Goal: Obtain resource: Download file/media

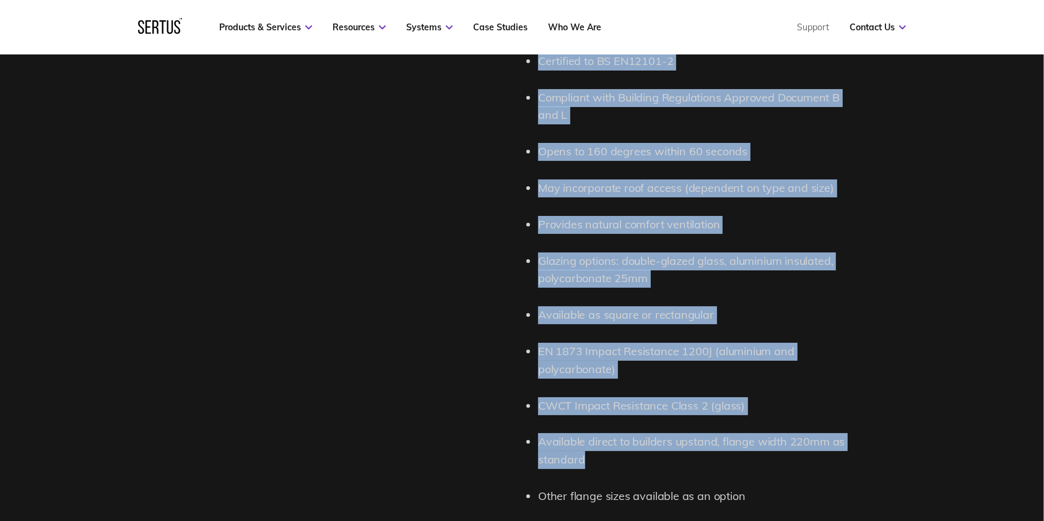
scroll to position [1404, 0]
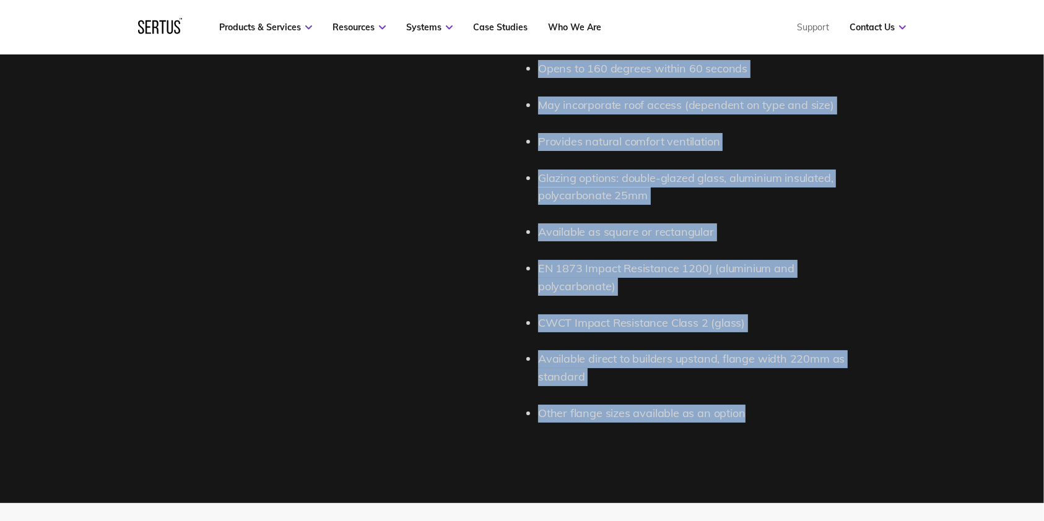
drag, startPoint x: 529, startPoint y: 181, endPoint x: 784, endPoint y: 410, distance: 342.5
click at [783, 390] on div "1 Roof Single Leaf Description Roof Single Leaf (RSL) smoke vents are principal…" at bounding box center [694, 47] width 333 height 790
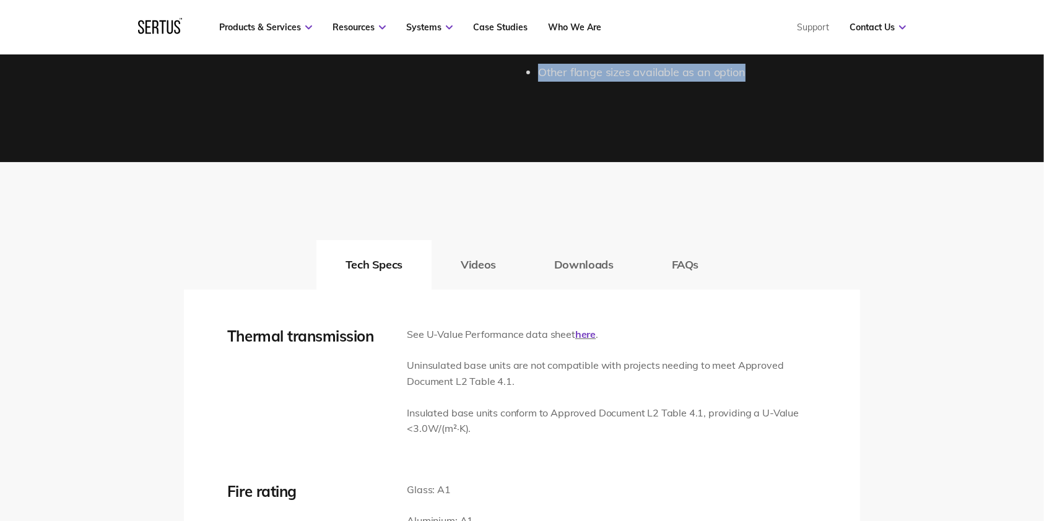
scroll to position [1734, 0]
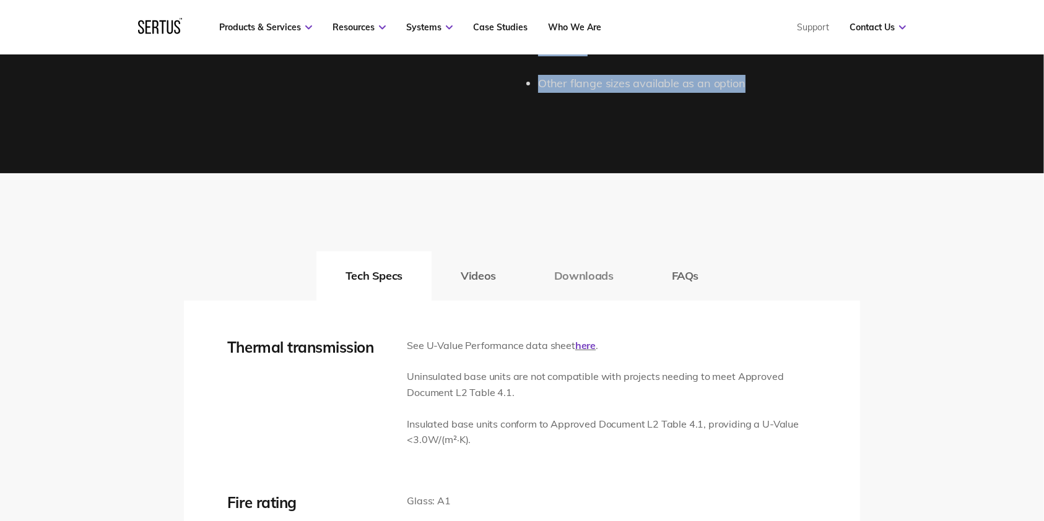
click at [580, 261] on button "Downloads" at bounding box center [584, 276] width 118 height 50
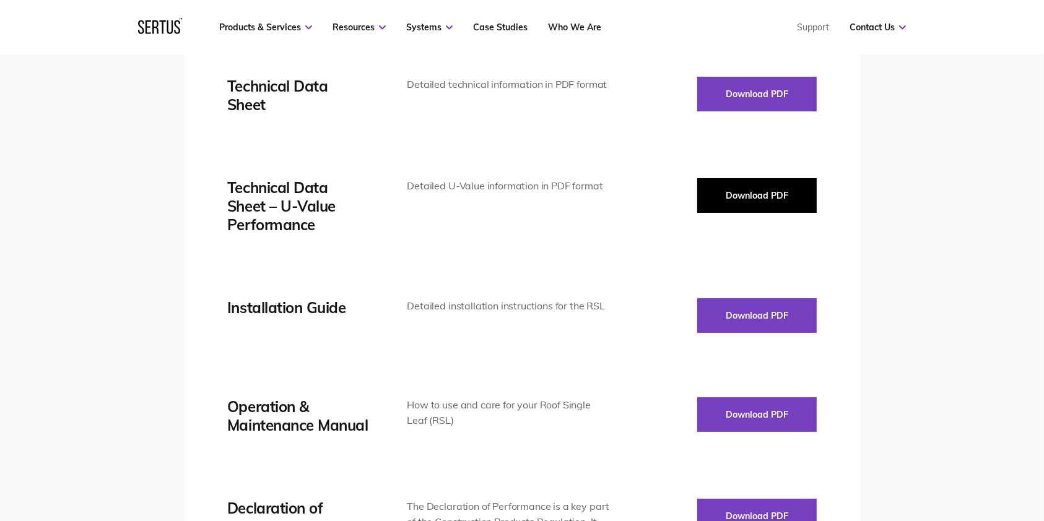
scroll to position [1982, 0]
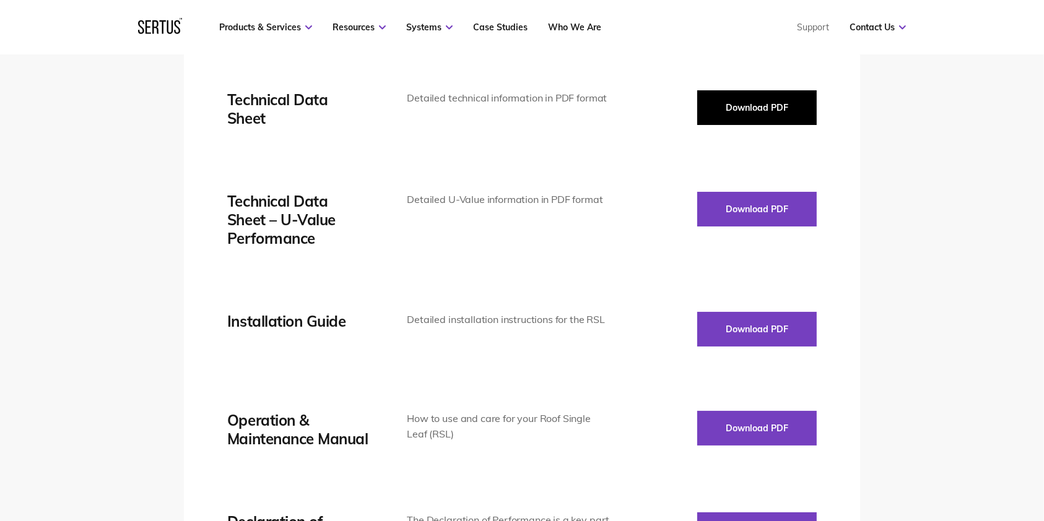
click at [758, 118] on button "Download PDF" at bounding box center [757, 107] width 120 height 35
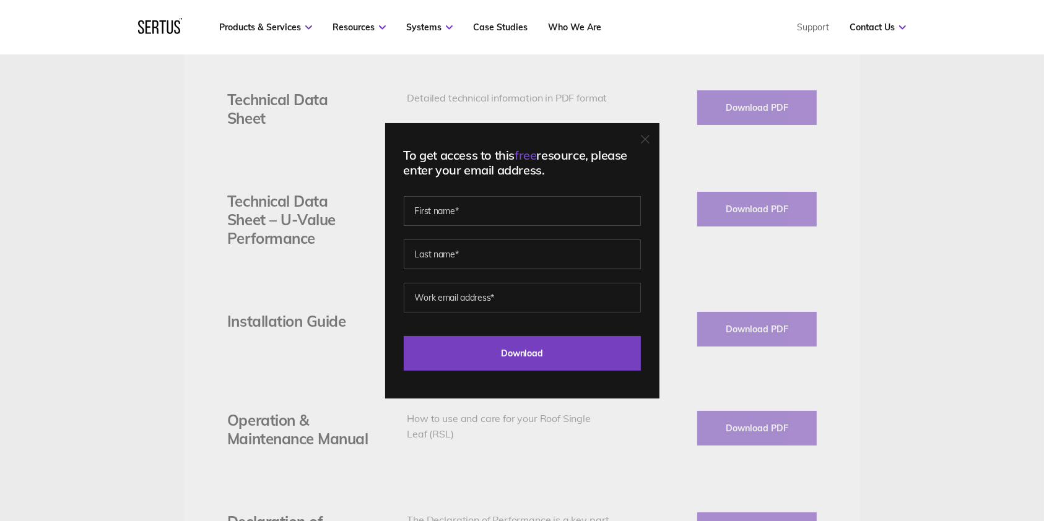
click at [656, 131] on div "To get access to this free resource, please enter your email address. Last Down…" at bounding box center [522, 261] width 274 height 276
click at [650, 136] on icon at bounding box center [645, 139] width 9 height 9
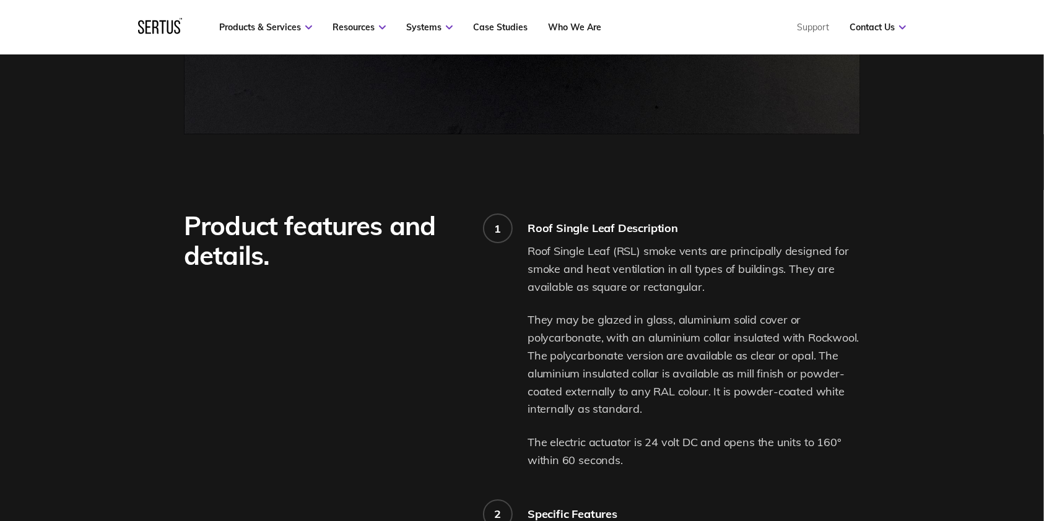
scroll to position [826, 0]
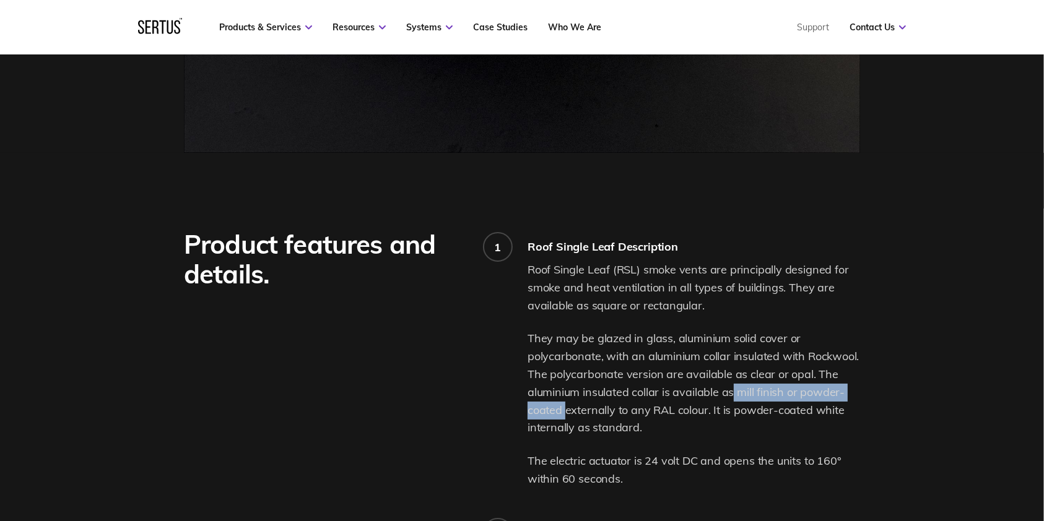
drag, startPoint x: 733, startPoint y: 390, endPoint x: 564, endPoint y: 407, distance: 169.3
click at [564, 390] on p "They may be glazed in glass, aluminium solid cover or polycarbonate, with an al…" at bounding box center [694, 383] width 333 height 107
copy p "mill finish or powder-coated"
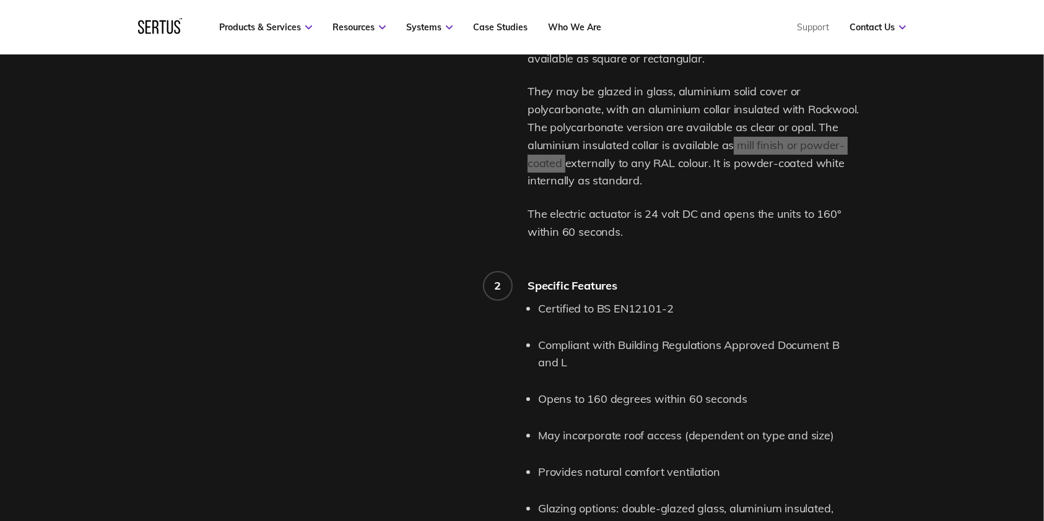
scroll to position [1074, 0]
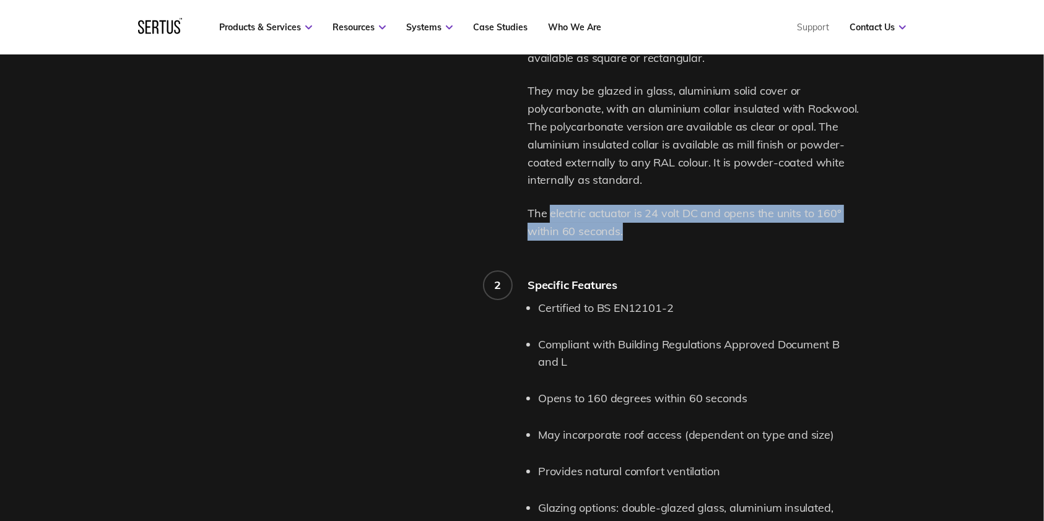
drag, startPoint x: 549, startPoint y: 215, endPoint x: 625, endPoint y: 233, distance: 77.7
click at [625, 233] on p "The electric actuator is 24 volt DC and opens the units to 160° within 60 secon…" at bounding box center [694, 223] width 333 height 36
click at [619, 223] on p "The electric actuator is 24 volt DC and opens the units to 160° within 60 secon…" at bounding box center [694, 223] width 333 height 36
drag, startPoint x: 552, startPoint y: 210, endPoint x: 637, endPoint y: 225, distance: 86.2
click at [637, 225] on p "The electric actuator is 24 volt DC and opens the units to 160° within 60 secon…" at bounding box center [694, 223] width 333 height 36
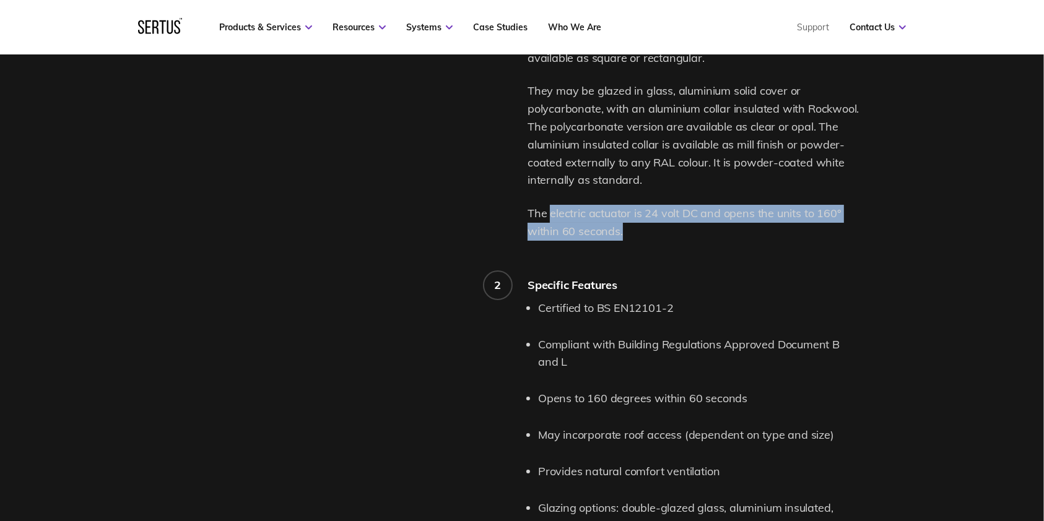
copy p "electric actuator is 24 volt DC and opens the units to 160° within 60 seconds."
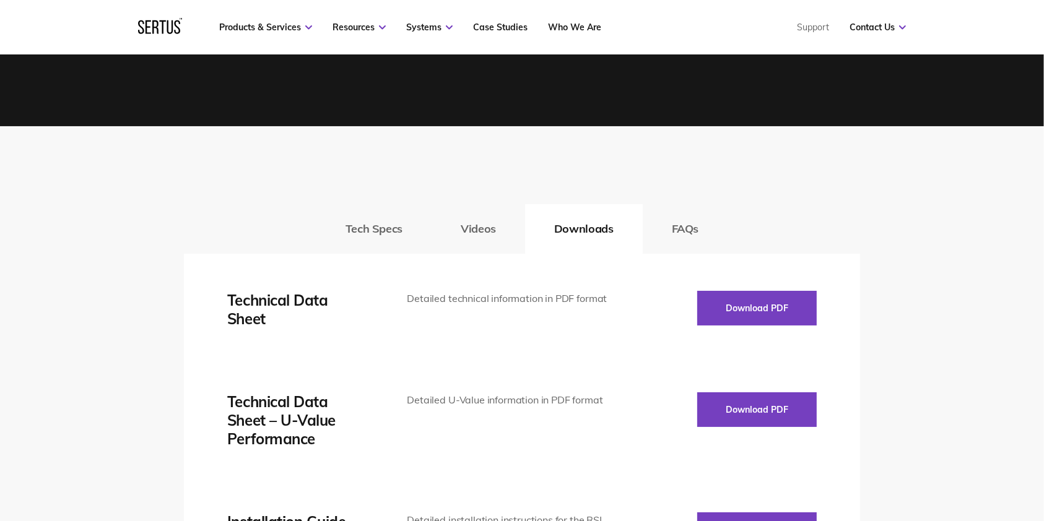
scroll to position [1817, 0]
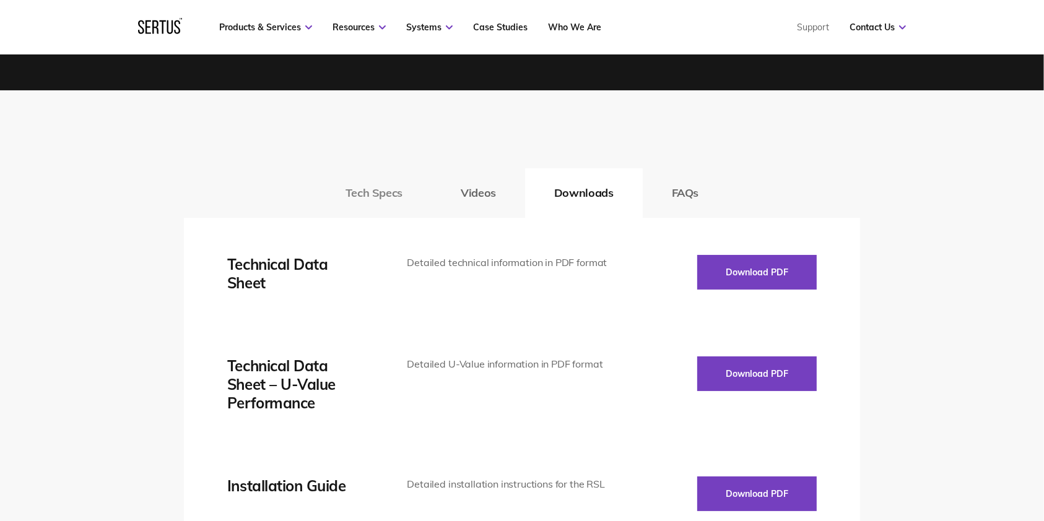
click at [381, 191] on button "Tech Specs" at bounding box center [373, 193] width 115 height 50
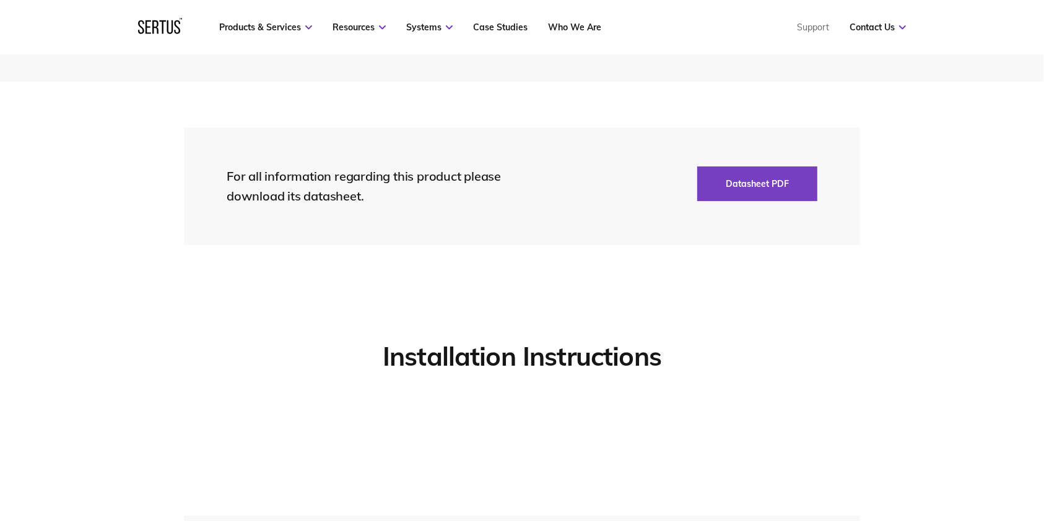
scroll to position [2808, 0]
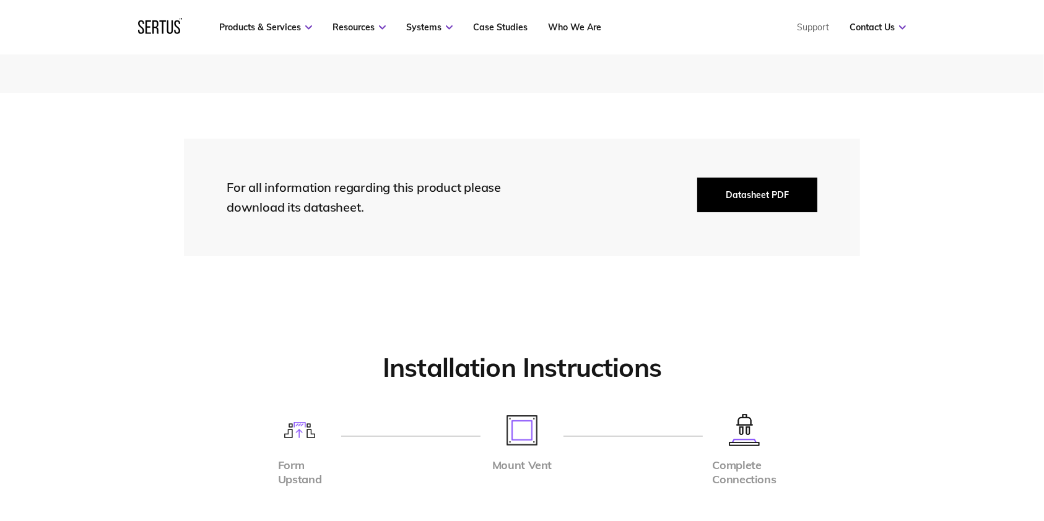
click at [783, 190] on button "Datasheet PDF" at bounding box center [757, 195] width 120 height 35
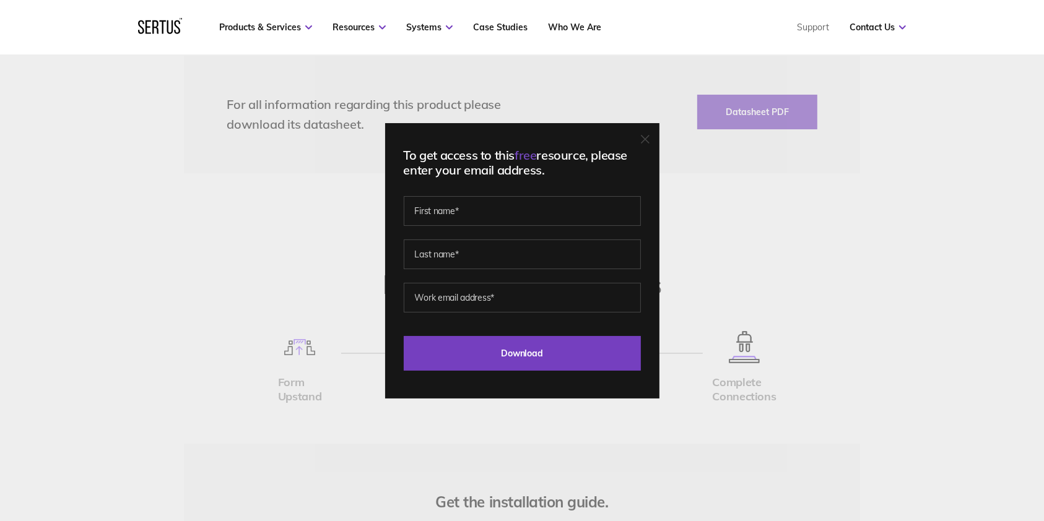
click at [649, 145] on div at bounding box center [645, 140] width 9 height 12
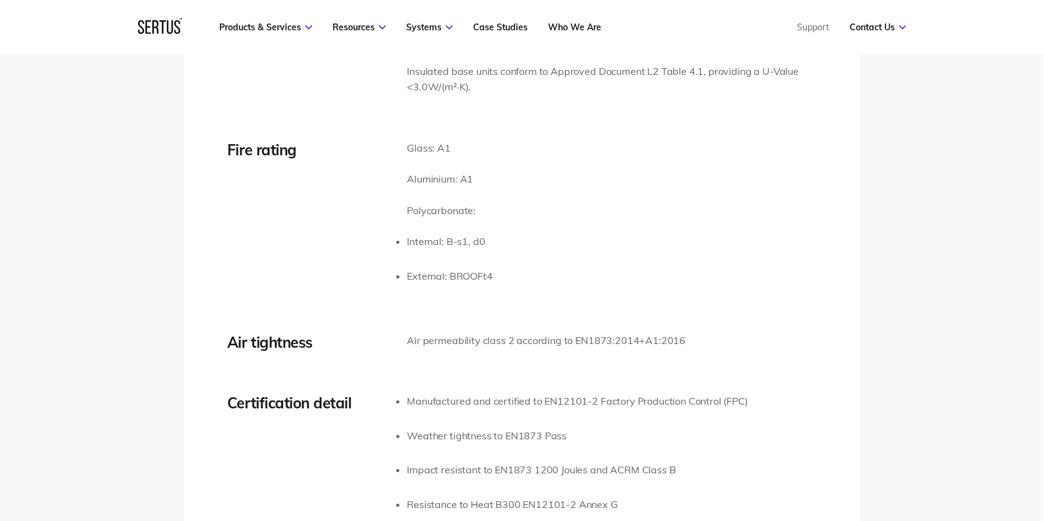
scroll to position [2395, 0]
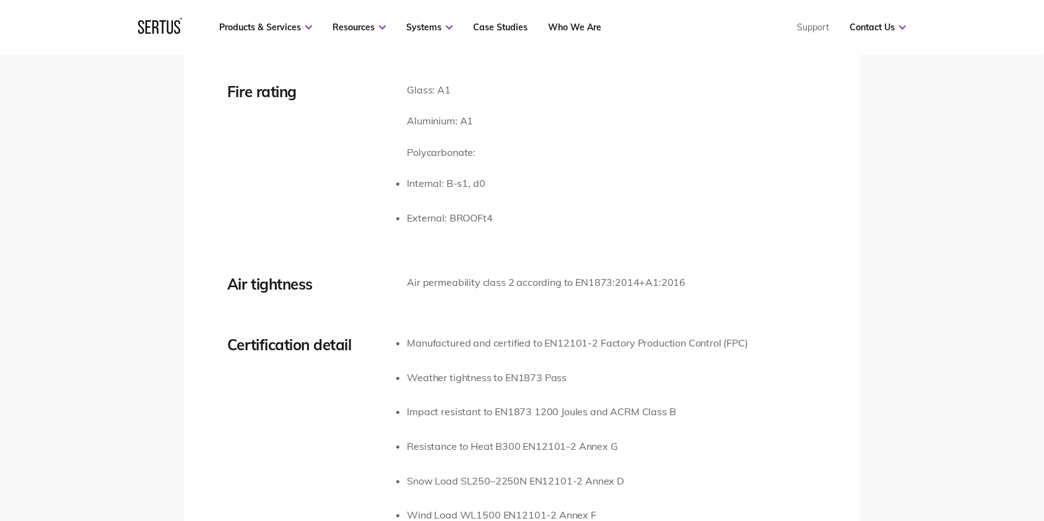
drag, startPoint x: 1043, startPoint y: 281, endPoint x: 1048, endPoint y: -33, distance: 313.4
click at [783, 0] on html "Menu Resources Systems Products Case Studies Who we are Contact us Support Book…" at bounding box center [522, 348] width 1044 height 4986
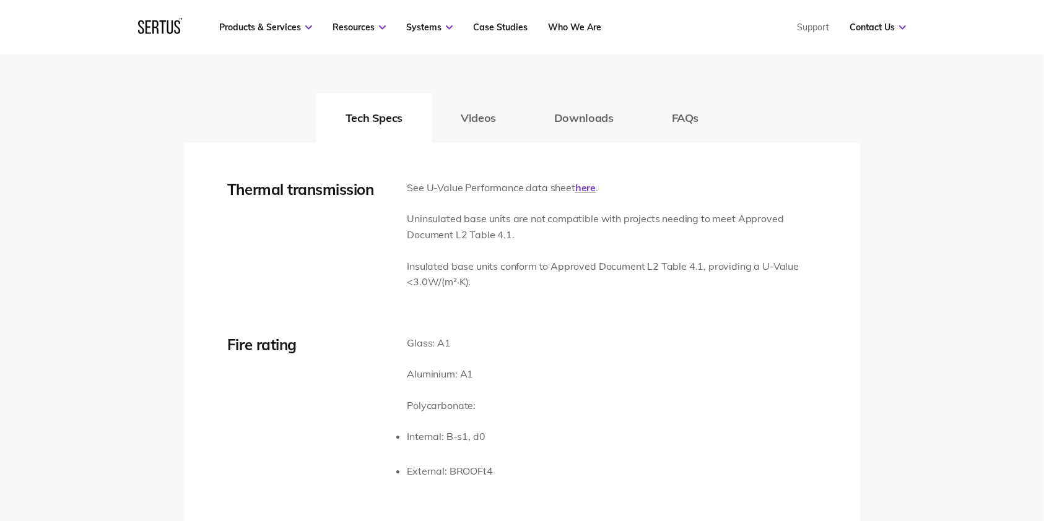
scroll to position [1641, 0]
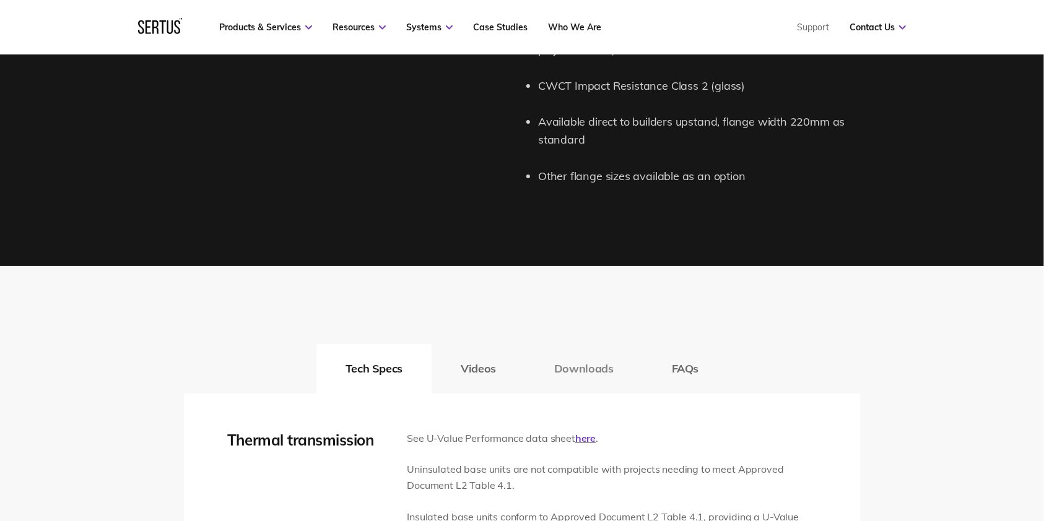
click at [574, 362] on button "Downloads" at bounding box center [584, 369] width 118 height 50
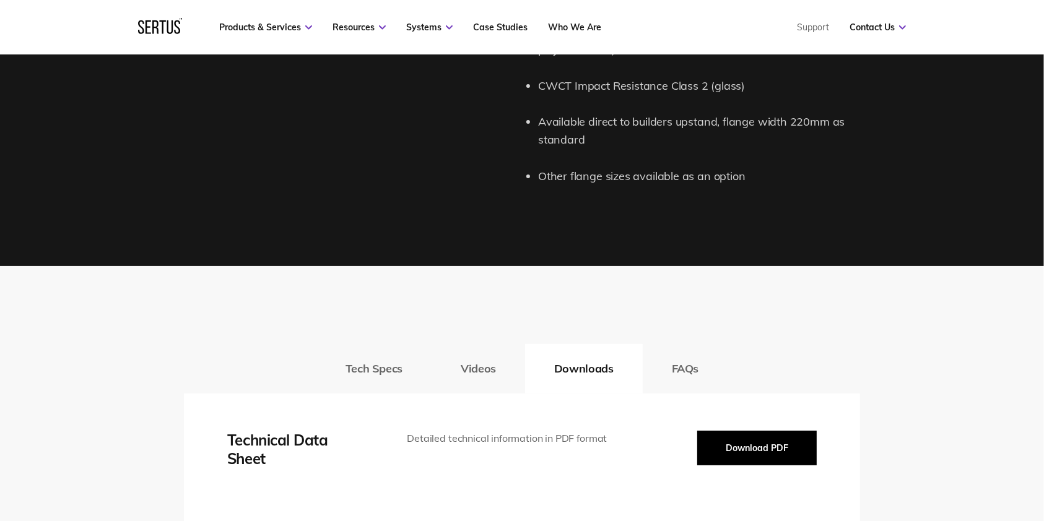
click at [754, 390] on button "Download PDF" at bounding box center [757, 448] width 120 height 35
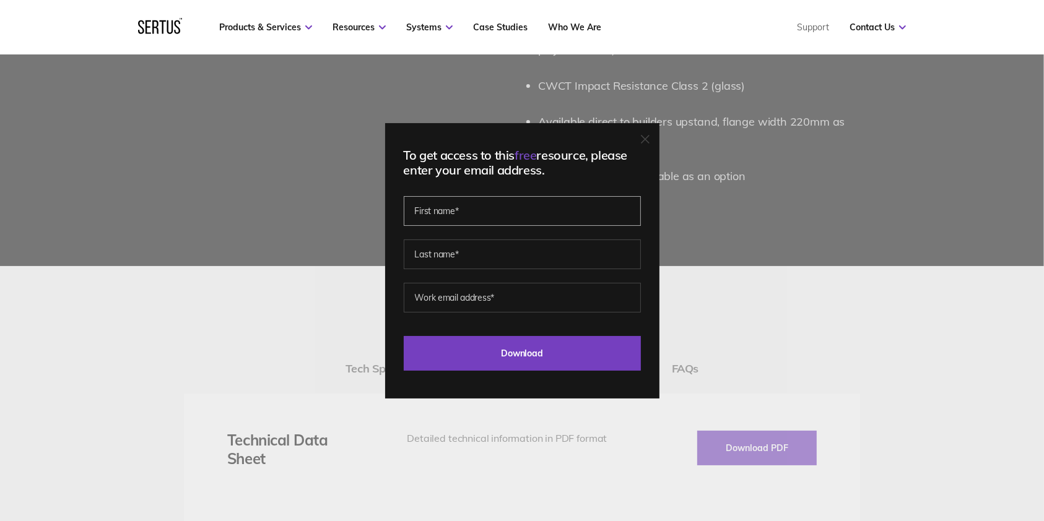
click at [477, 216] on input "text" at bounding box center [522, 211] width 237 height 30
type input "Alexia"
click at [433, 261] on input "text" at bounding box center [522, 255] width 237 height 30
type input "Morezzi"
click at [438, 289] on input "email" at bounding box center [522, 298] width 237 height 30
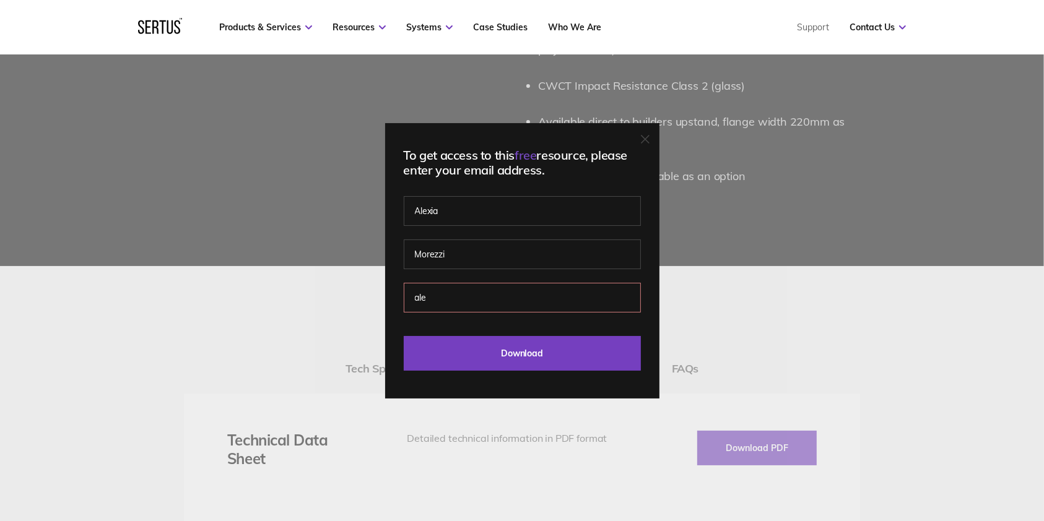
type input "alexia.morezzi@aecom.com"
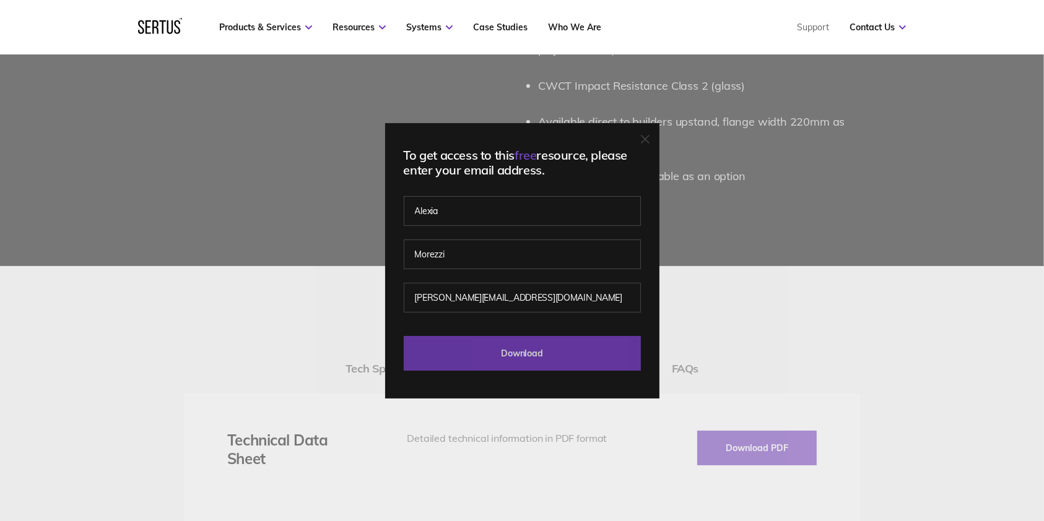
click at [508, 351] on input "Download" at bounding box center [522, 353] width 237 height 35
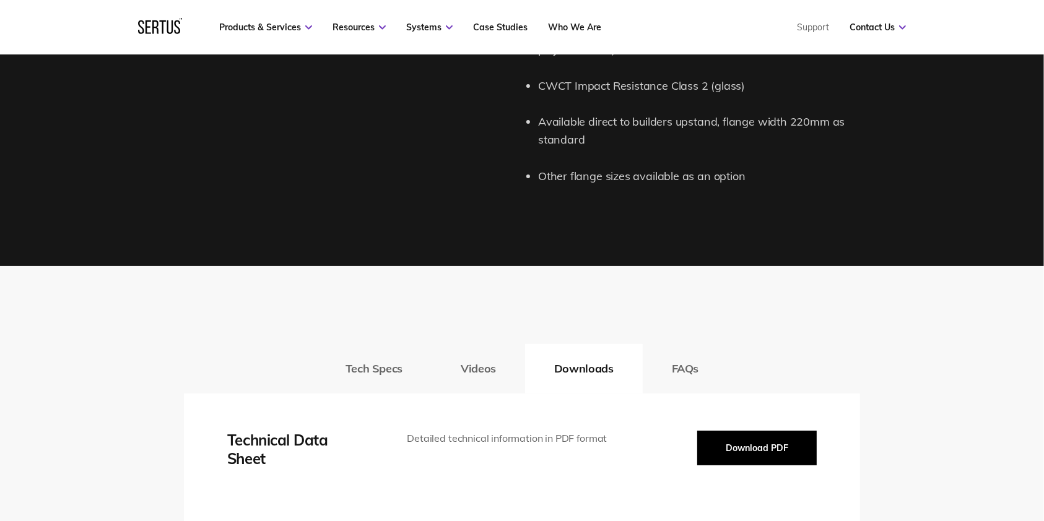
click at [769, 390] on button "Download PDF" at bounding box center [757, 448] width 120 height 35
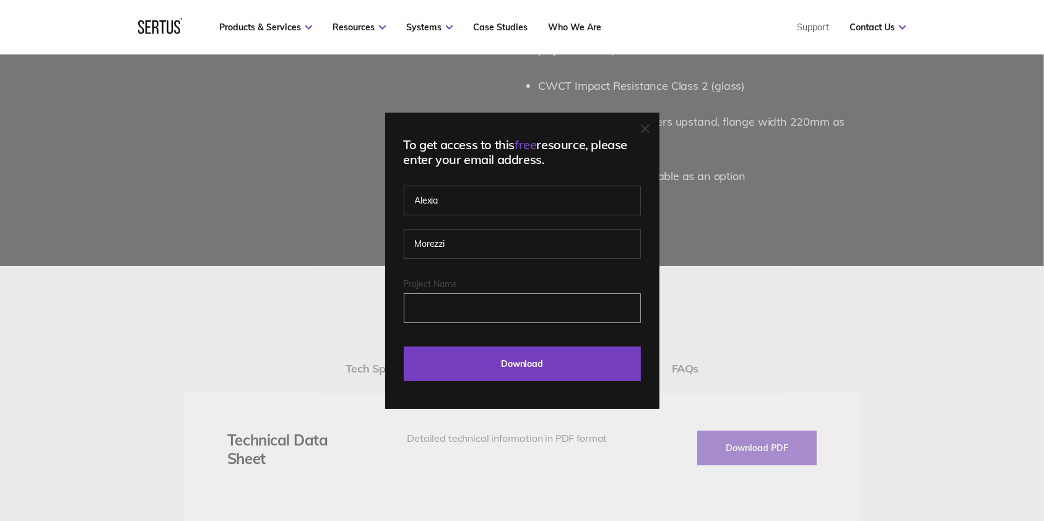
click at [431, 316] on input "Project Name" at bounding box center [522, 309] width 237 height 30
click at [649, 129] on icon at bounding box center [645, 128] width 9 height 9
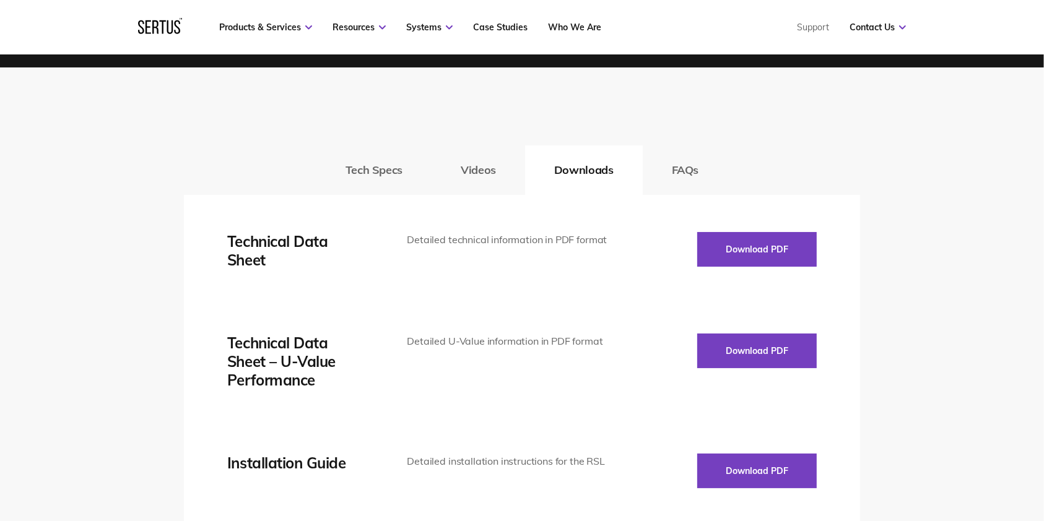
scroll to position [1806, 0]
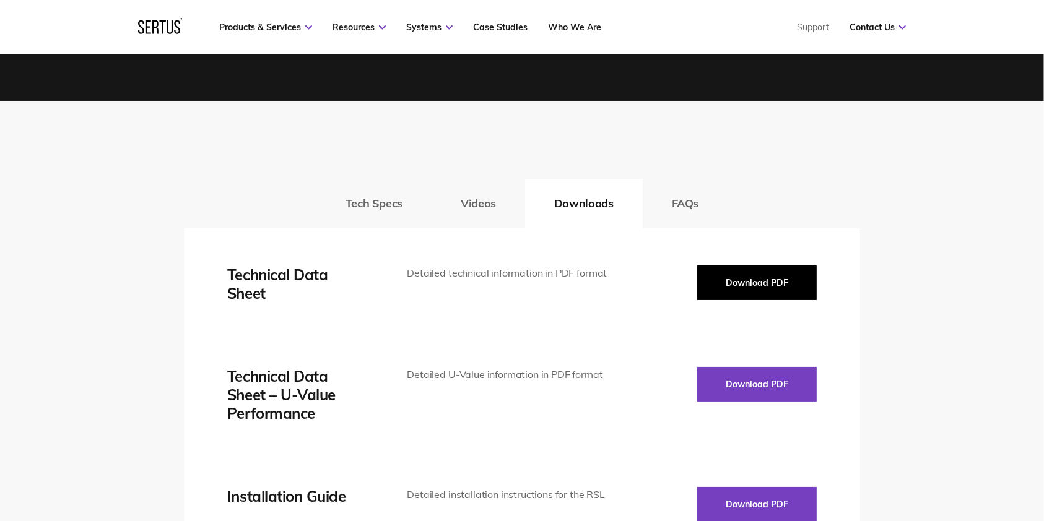
click at [720, 292] on button "Download PDF" at bounding box center [757, 283] width 120 height 35
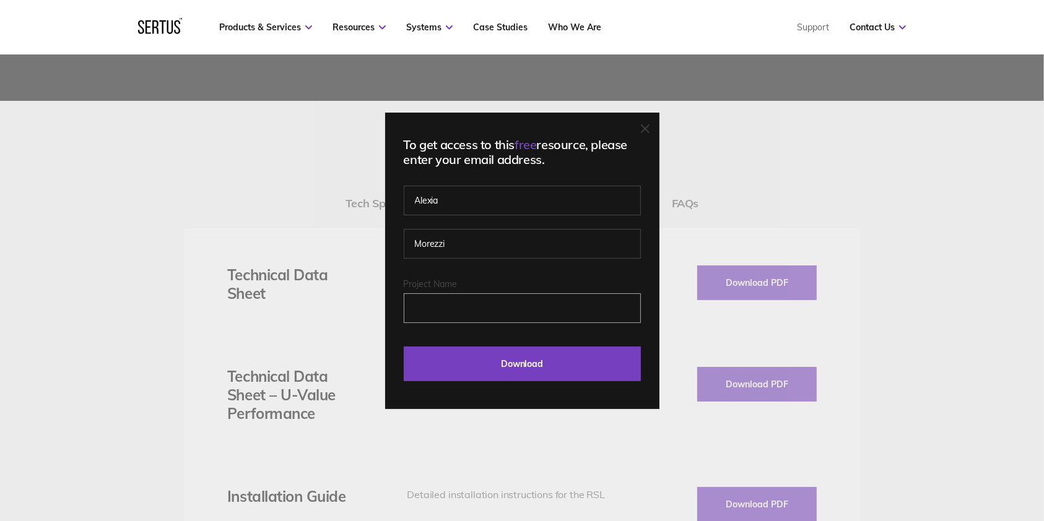
click at [443, 310] on input "Project Name" at bounding box center [522, 309] width 237 height 30
type input "M"
type input "A"
type input "alexia.morezzi@aecom.com"
click at [404, 347] on input "Download" at bounding box center [522, 364] width 237 height 35
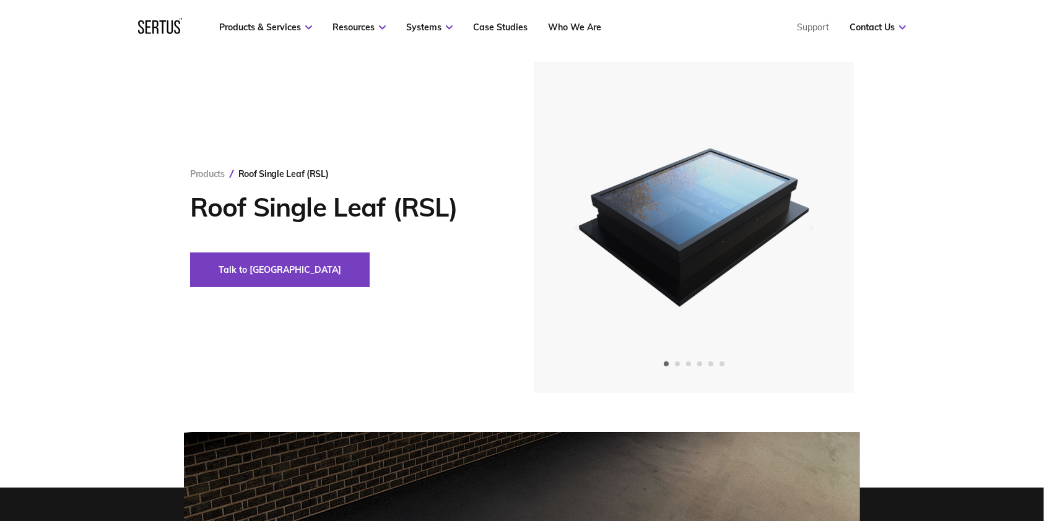
scroll to position [0, 0]
